Goal: Find specific page/section: Find specific page/section

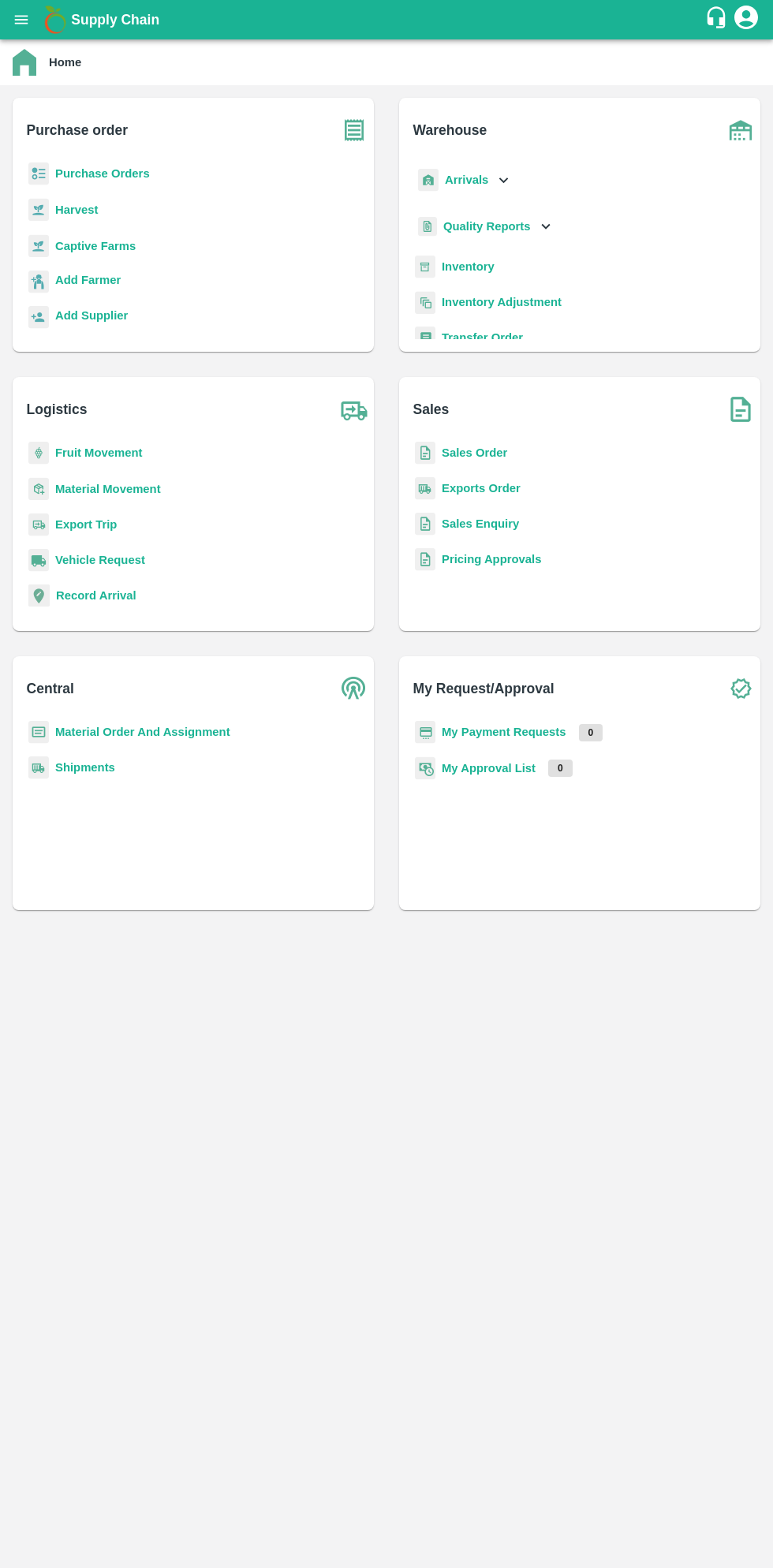
click at [124, 173] on b "Purchase Orders" at bounding box center [103, 173] width 95 height 13
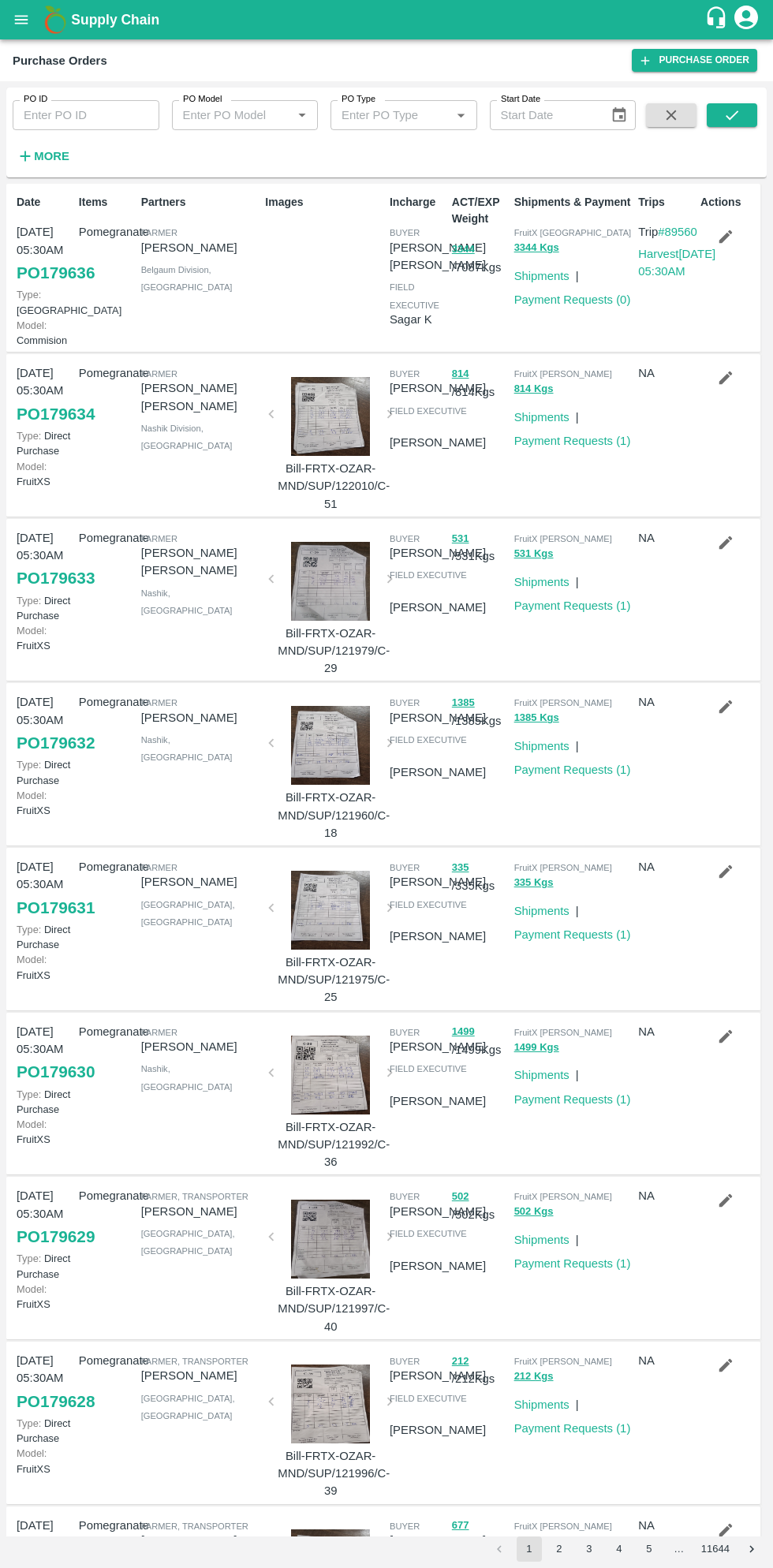
click at [35, 20] on button "open drawer" at bounding box center [21, 19] width 36 height 36
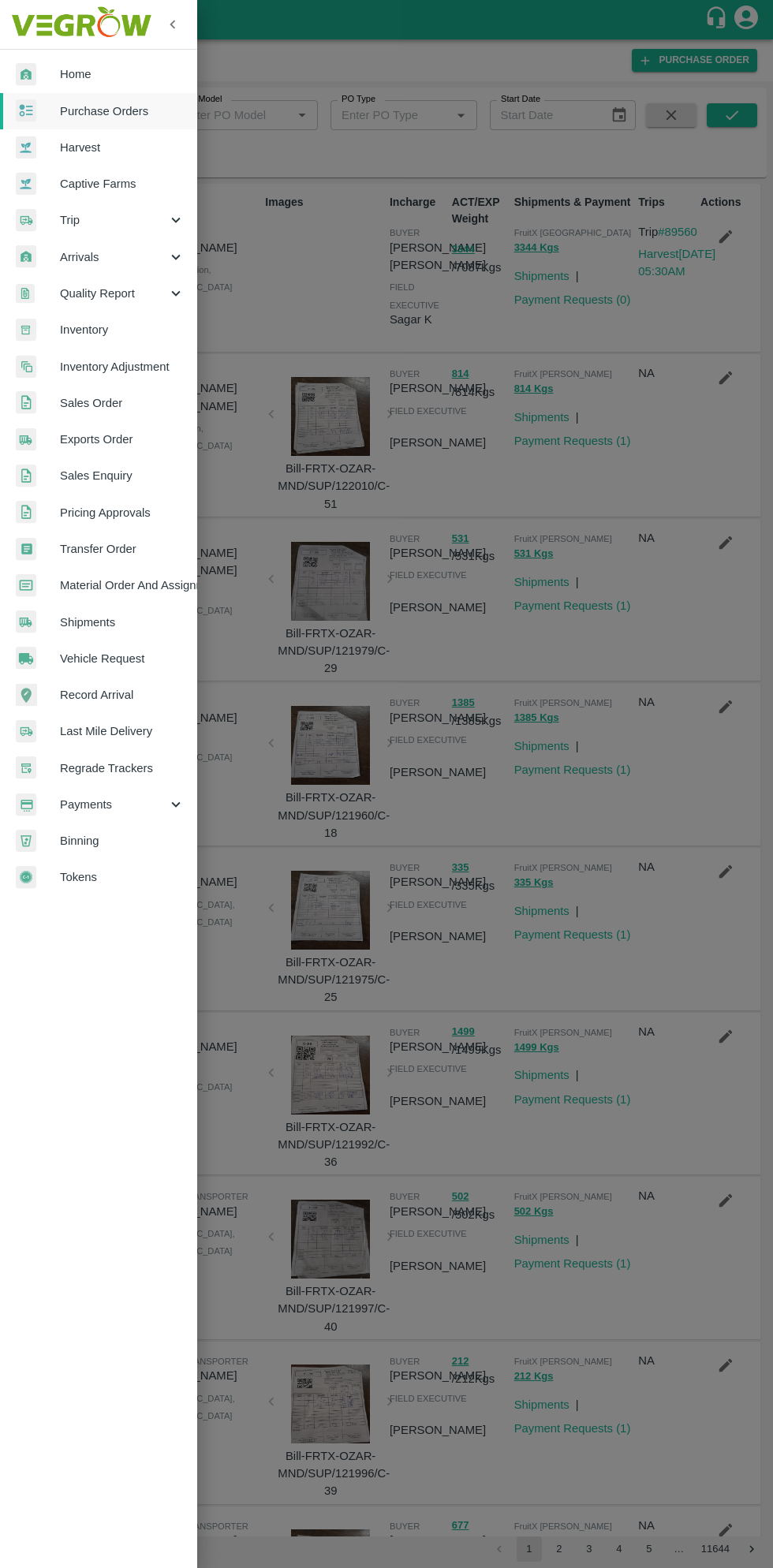
click at [102, 806] on span "Payments" at bounding box center [114, 805] width 108 height 18
click at [161, 836] on span "My Payment Requests" at bounding box center [128, 841] width 112 height 18
